Goal: Check status: Check status

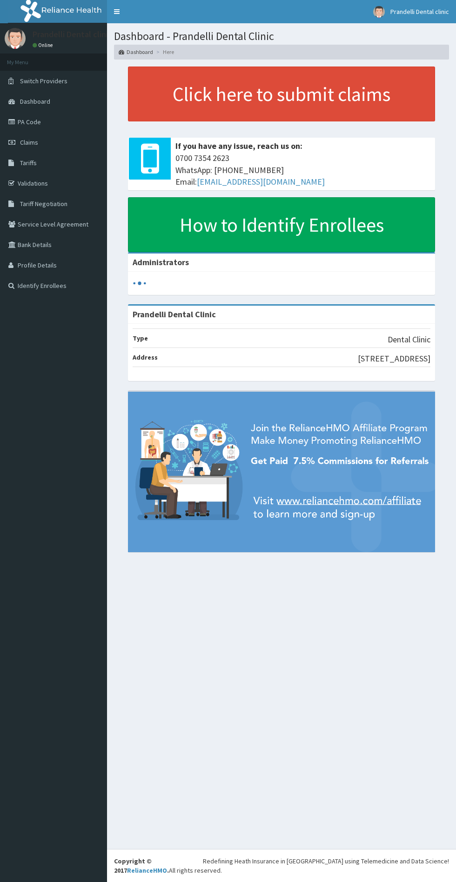
click at [67, 147] on link "Claims" at bounding box center [53, 142] width 107 height 20
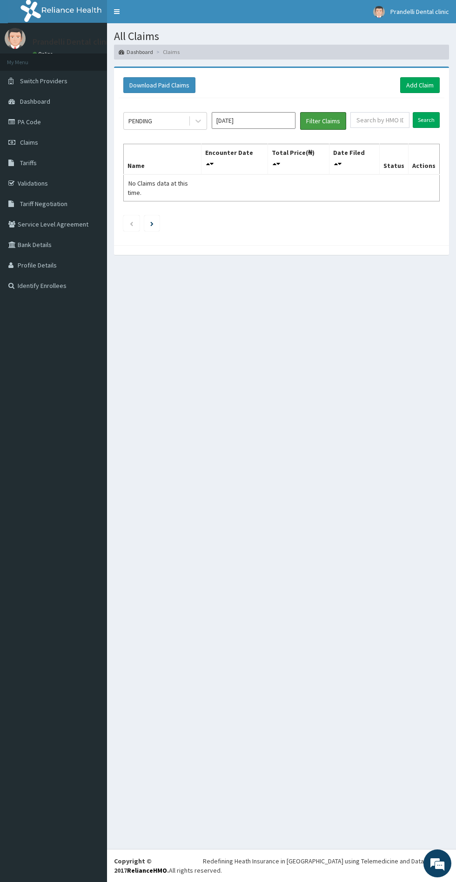
click at [330, 116] on button "Filter Claims" at bounding box center [323, 121] width 46 height 18
click at [329, 121] on button "Filter Claims" at bounding box center [323, 121] width 46 height 18
click at [333, 120] on button "Filter Claims" at bounding box center [323, 121] width 46 height 18
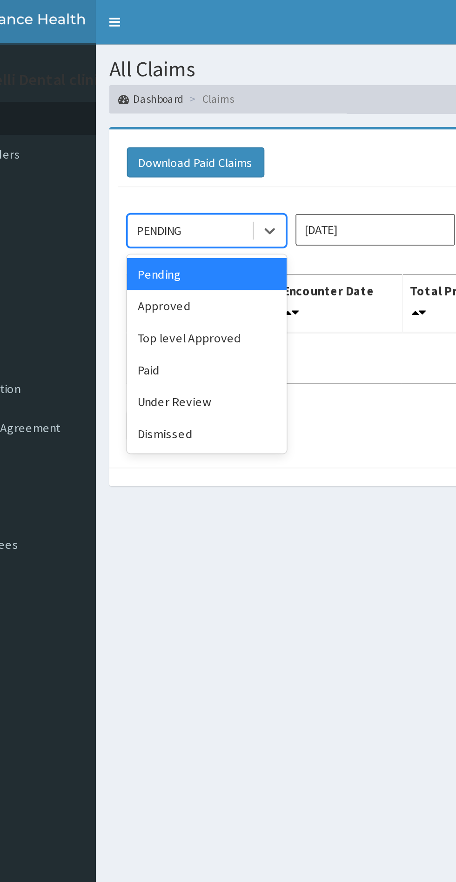
click at [185, 160] on div "Approved" at bounding box center [165, 160] width 84 height 17
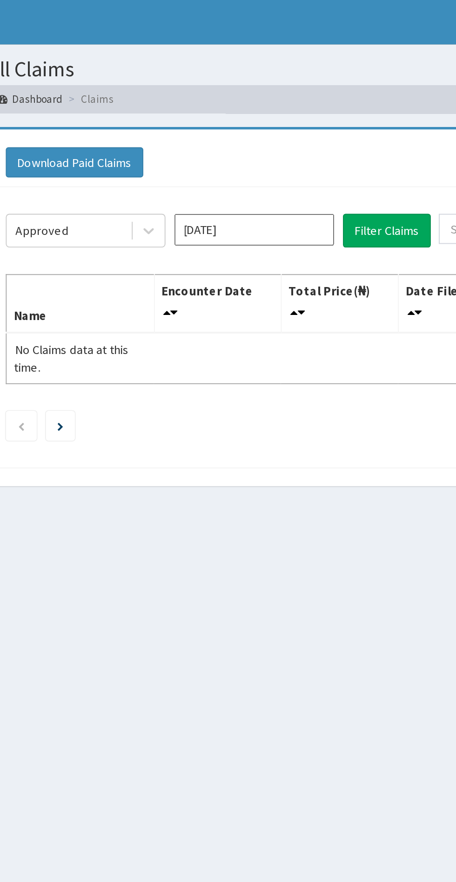
click at [271, 119] on input "[DATE]" at bounding box center [254, 120] width 84 height 17
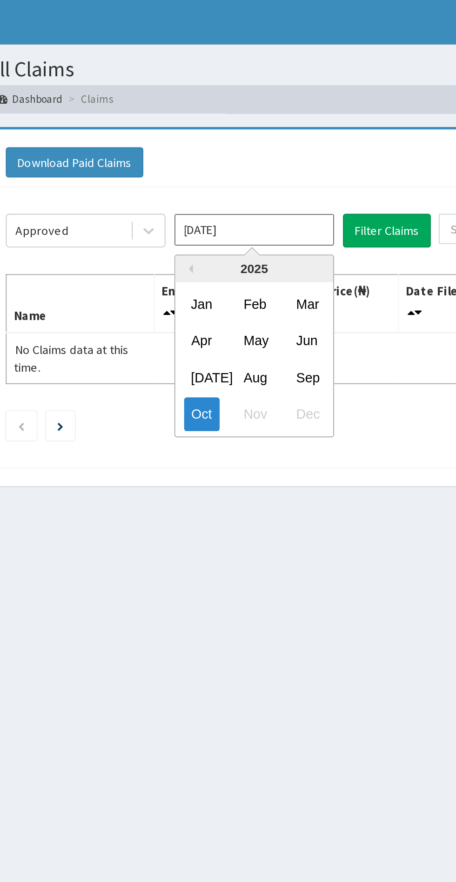
click at [282, 201] on div "Sep" at bounding box center [281, 197] width 19 height 17
type input "[DATE]"
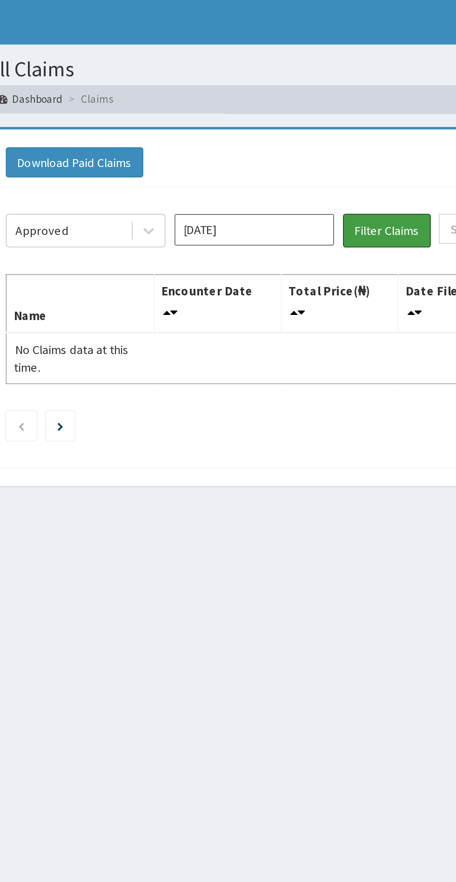
click at [333, 124] on button "Filter Claims" at bounding box center [323, 121] width 46 height 18
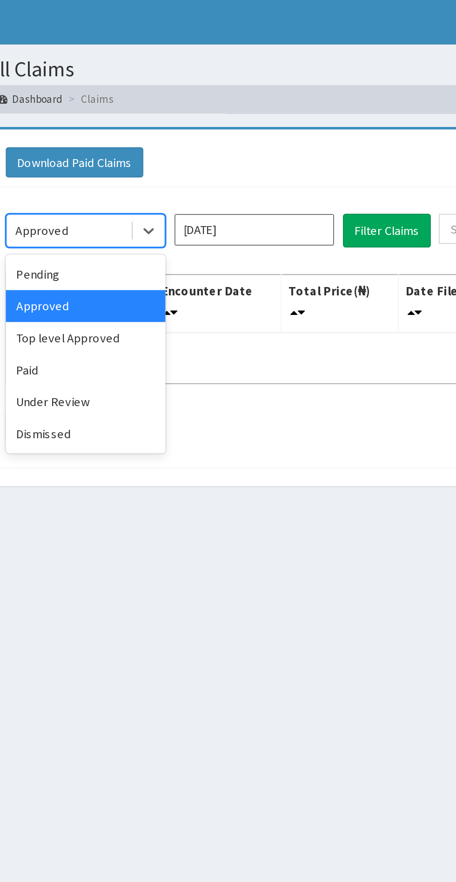
click at [184, 140] on div "Pending" at bounding box center [165, 143] width 84 height 17
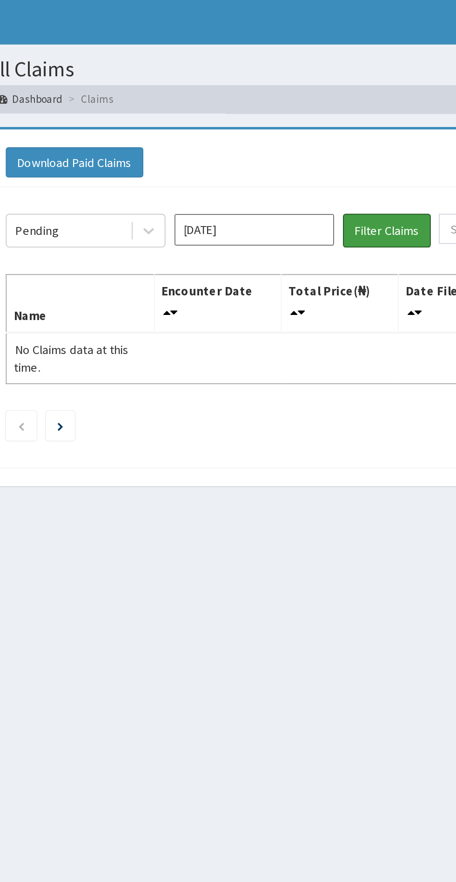
click at [332, 121] on button "Filter Claims" at bounding box center [323, 121] width 46 height 18
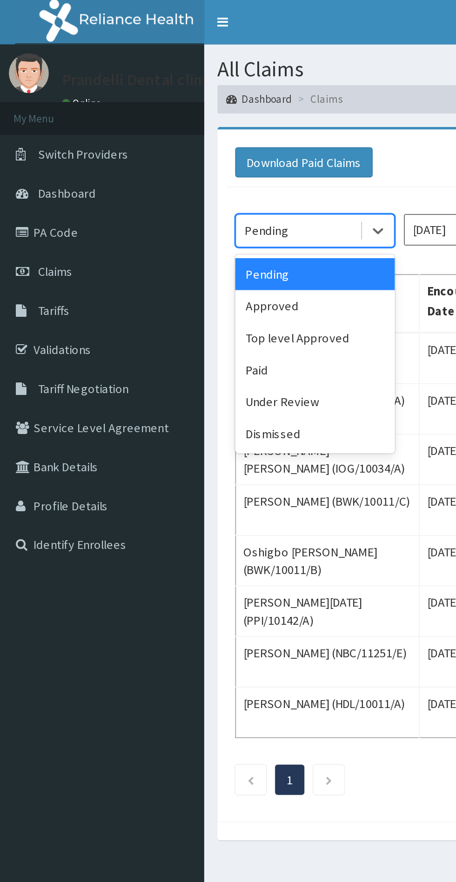
click at [165, 195] on div "Paid" at bounding box center [165, 194] width 84 height 17
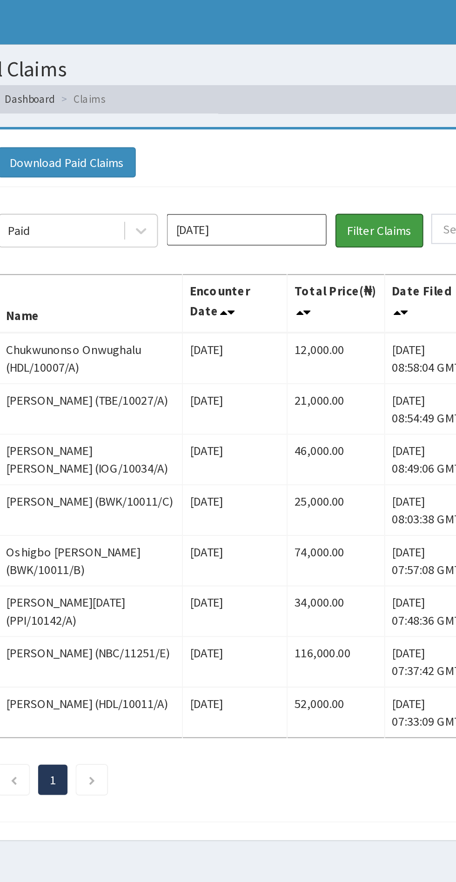
click at [330, 125] on button "Filter Claims" at bounding box center [323, 121] width 46 height 18
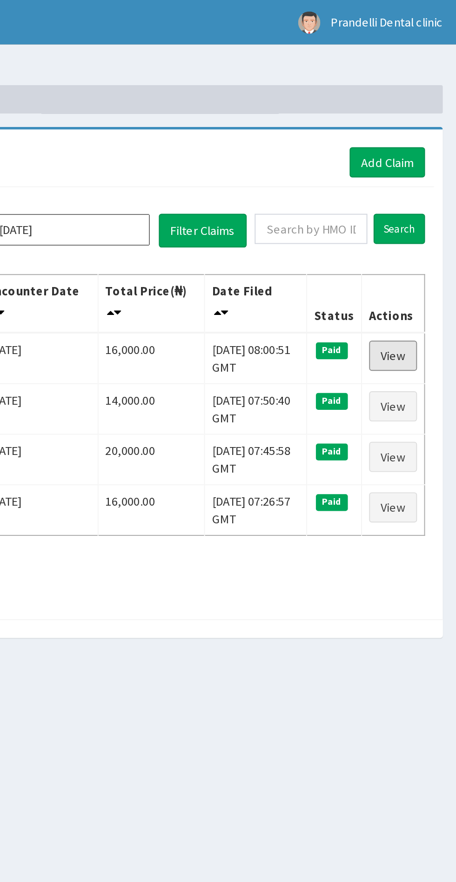
click at [426, 181] on link "View" at bounding box center [422, 187] width 25 height 16
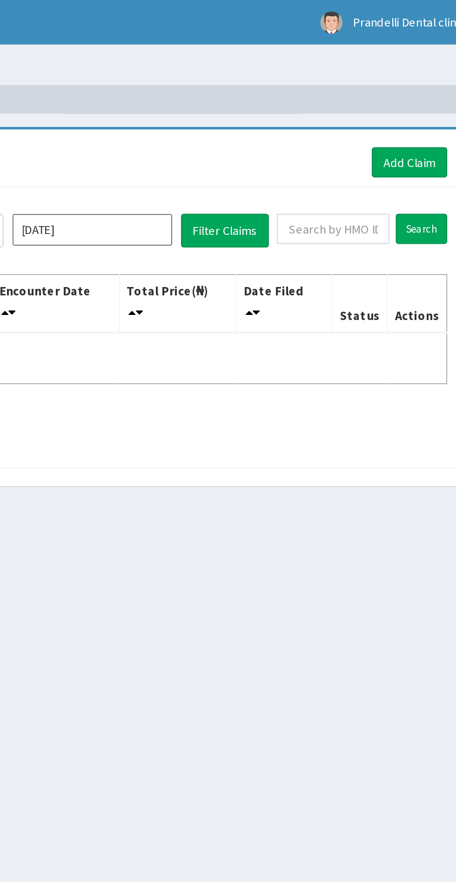
click at [281, 123] on input "[DATE]" at bounding box center [254, 120] width 84 height 17
click at [355, 188] on div "PENDING Oct 2025 Filter Claims Search Name Encounter Date Total Price(₦) Date F…" at bounding box center [282, 169] width 326 height 142
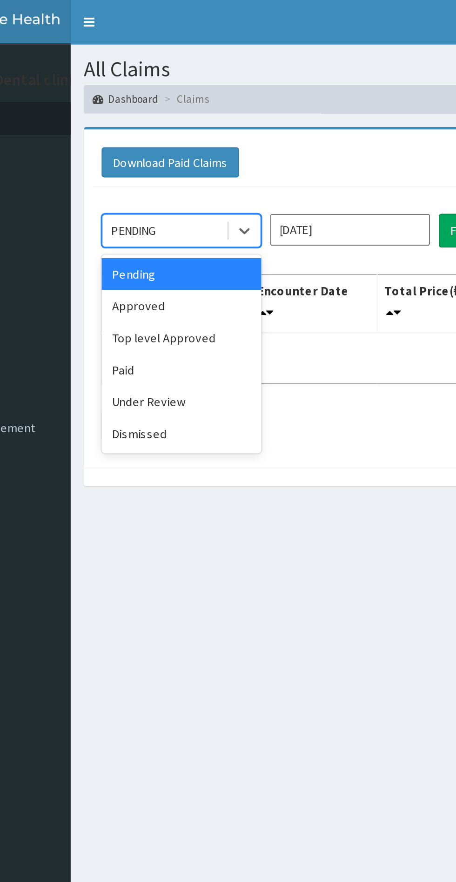
click at [188, 144] on div "Pending" at bounding box center [165, 143] width 84 height 17
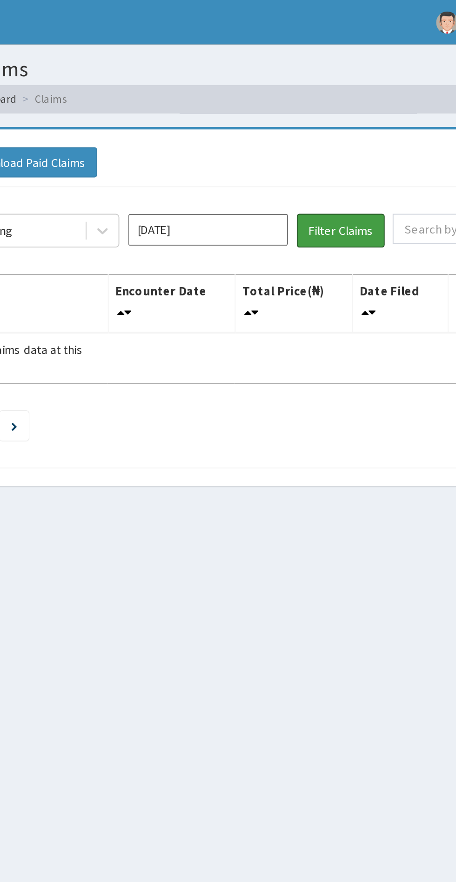
click at [326, 125] on button "Filter Claims" at bounding box center [323, 121] width 46 height 18
click at [269, 124] on input "[DATE]" at bounding box center [254, 120] width 84 height 17
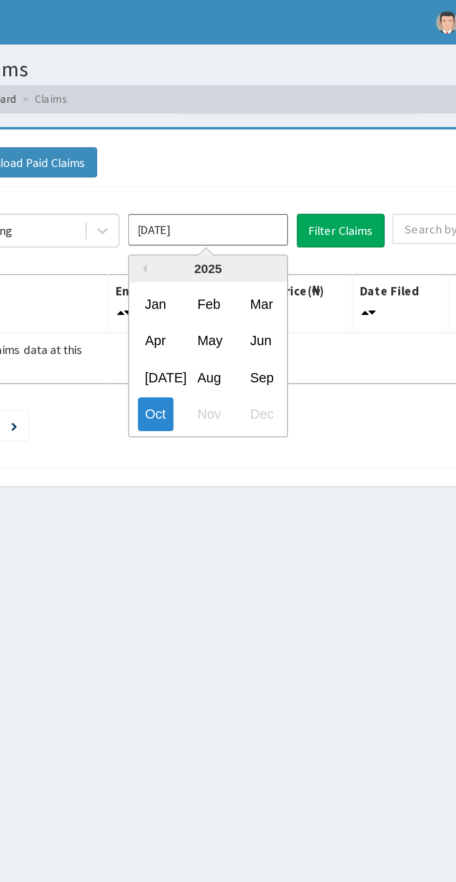
click at [283, 202] on div "Sep" at bounding box center [281, 197] width 19 height 17
type input "[DATE]"
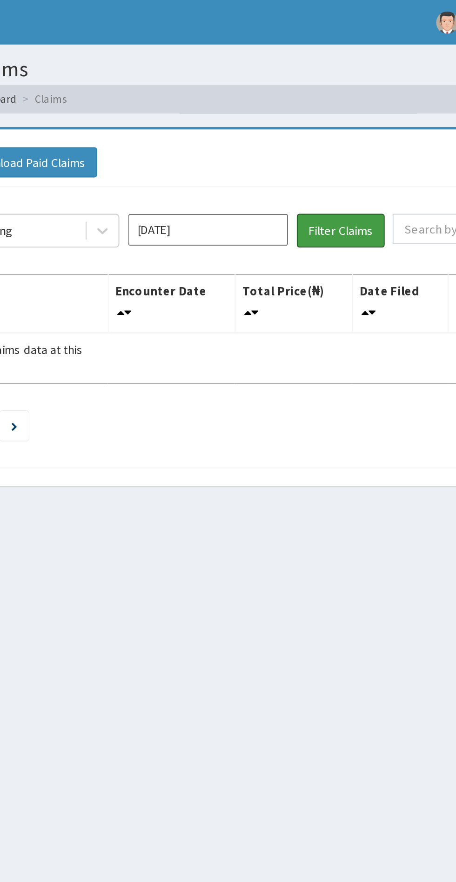
click at [320, 123] on button "Filter Claims" at bounding box center [323, 121] width 46 height 18
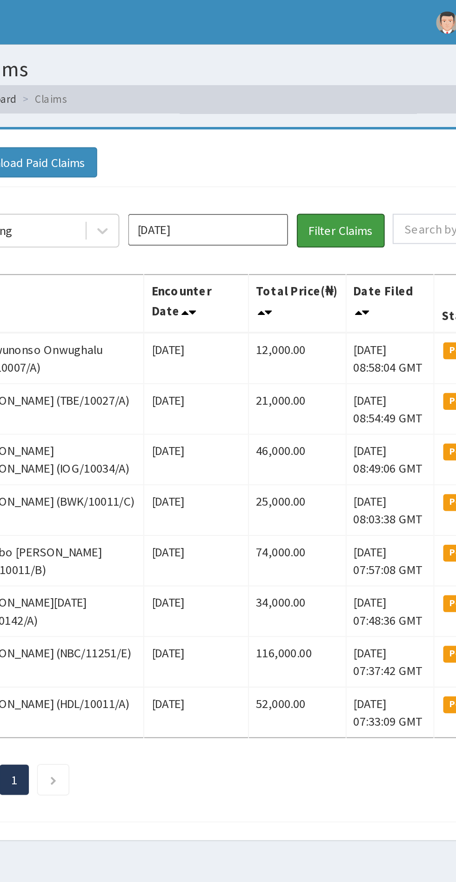
click at [328, 124] on button "Filter Claims" at bounding box center [323, 121] width 46 height 18
